Goal: Task Accomplishment & Management: Manage account settings

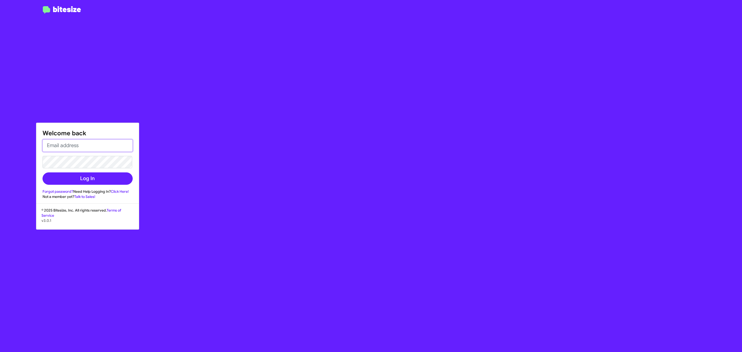
type input "[PERSON_NAME][EMAIL_ADDRESS][DOMAIN_NAME]"
click at [93, 145] on input "[PERSON_NAME][EMAIL_ADDRESS][DOMAIN_NAME]" at bounding box center [88, 145] width 90 height 12
click at [88, 180] on button "Log In" at bounding box center [88, 178] width 90 height 12
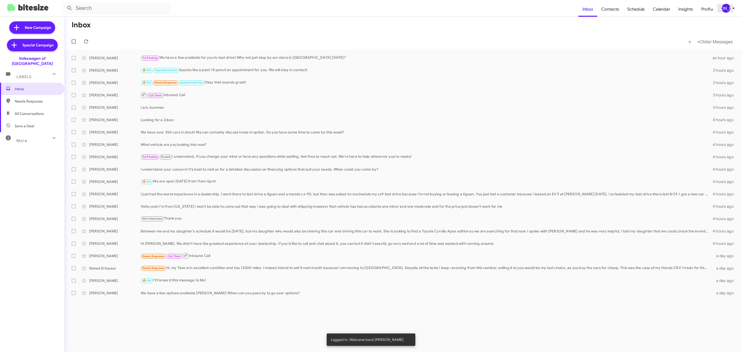
click at [726, 6] on div "[PERSON_NAME]" at bounding box center [726, 8] width 9 height 9
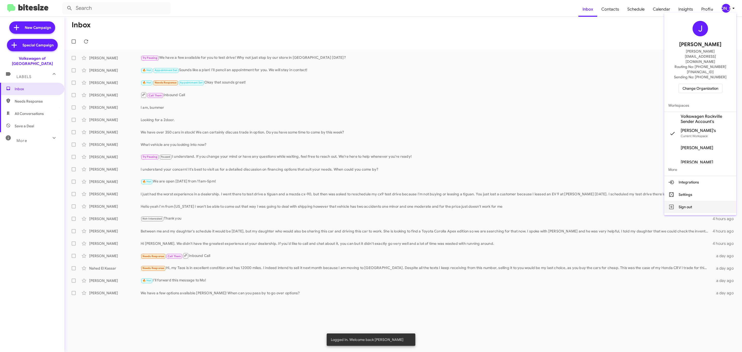
click at [686, 201] on button "Sign out" at bounding box center [700, 207] width 72 height 12
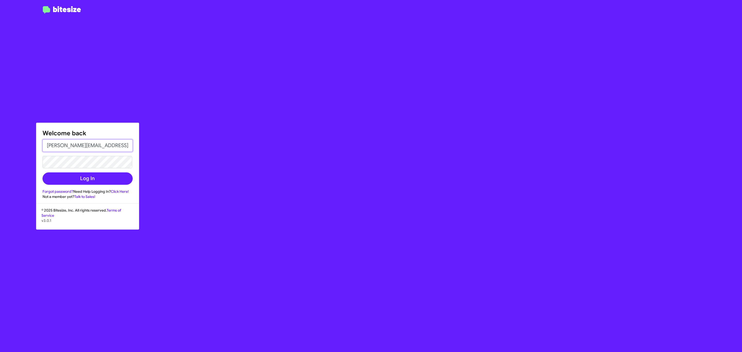
click at [101, 144] on input "[PERSON_NAME][EMAIL_ADDRESS][DOMAIN_NAME]" at bounding box center [88, 145] width 90 height 12
type input "[EMAIL_ADDRESS][DOMAIN_NAME]"
click at [85, 181] on button "Log In" at bounding box center [88, 178] width 90 height 12
